Goal: Transaction & Acquisition: Purchase product/service

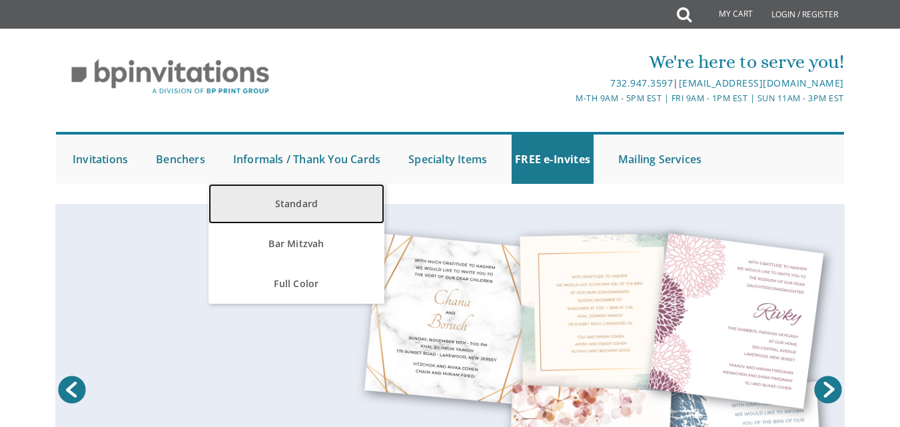
click at [303, 212] on link "Standard" at bounding box center [296, 204] width 175 height 40
click at [304, 209] on link "Standard" at bounding box center [296, 204] width 175 height 40
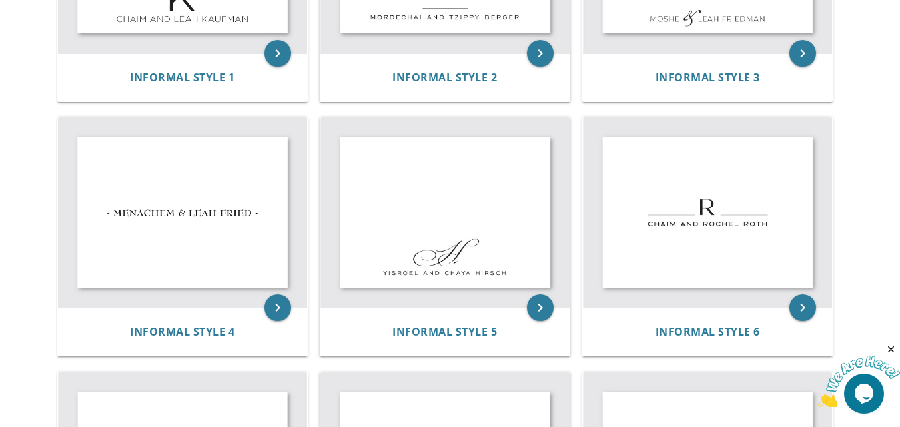
scroll to position [466, 0]
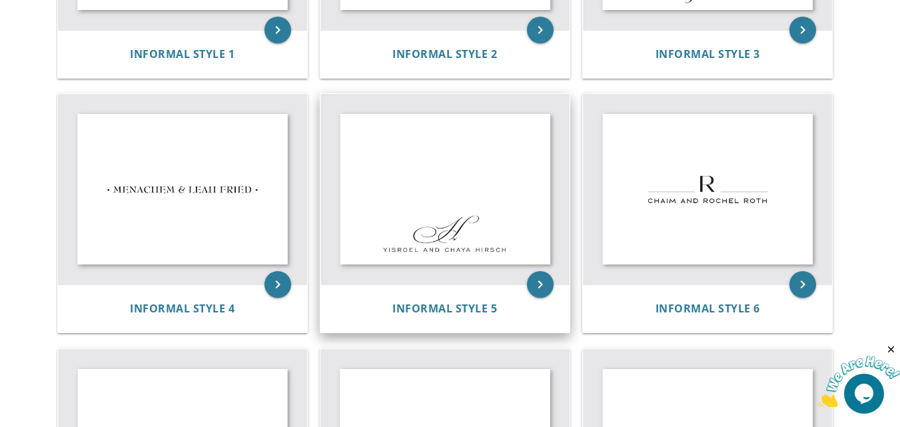
click at [482, 207] on img at bounding box center [445, 189] width 249 height 191
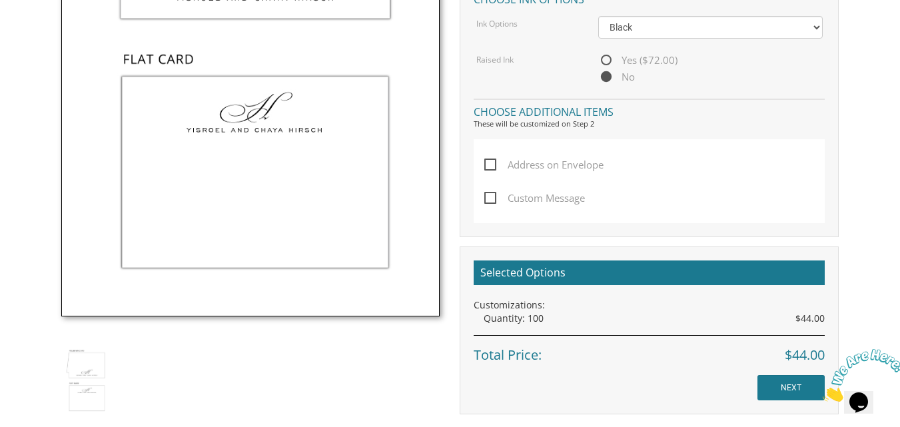
scroll to position [600, 0]
